Goal: Find specific page/section: Find specific page/section

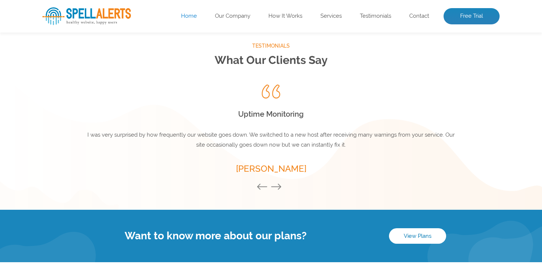
scroll to position [893, 0]
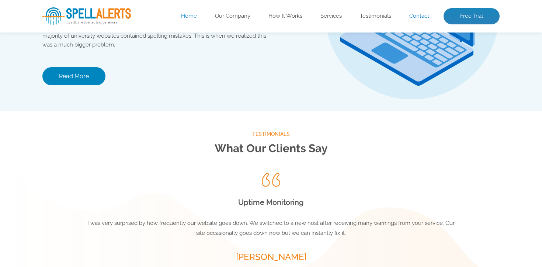
click at [418, 18] on link "Contact" at bounding box center [419, 16] width 20 height 7
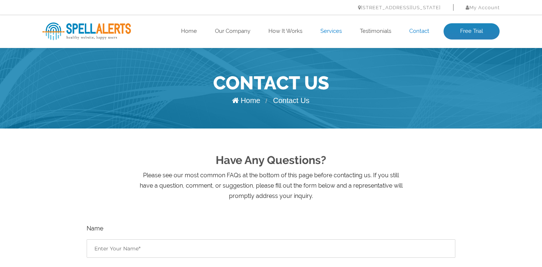
scroll to position [2, 0]
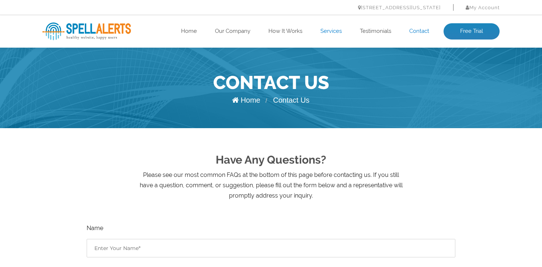
click at [331, 31] on link "Services" at bounding box center [331, 31] width 21 height 7
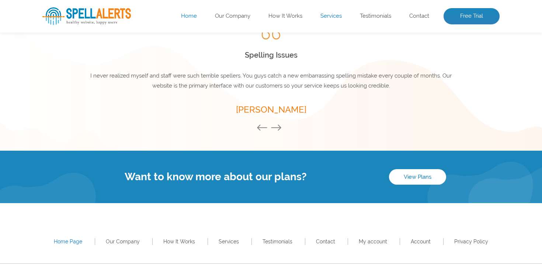
scroll to position [1063, 0]
